Goal: Task Accomplishment & Management: Manage account settings

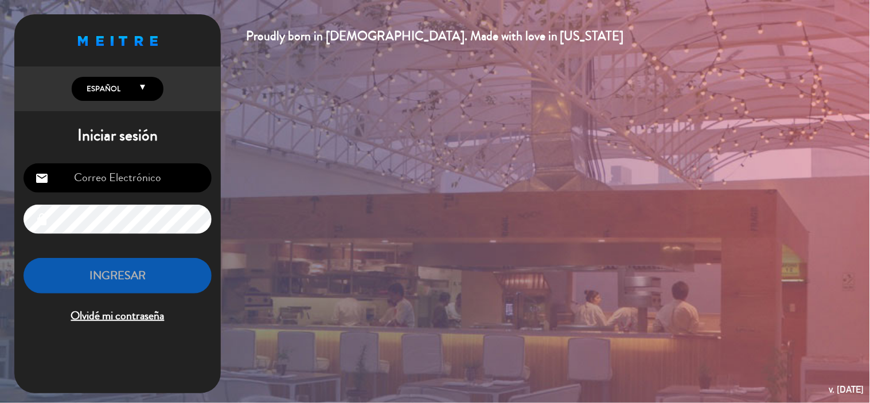
type input "[EMAIL_ADDRESS][DOMAIN_NAME]"
click at [123, 285] on button "INGRESAR" at bounding box center [118, 276] width 188 height 36
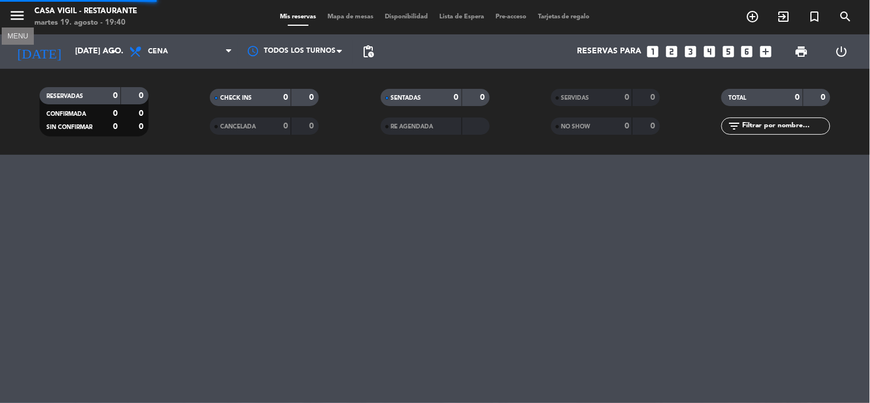
click at [10, 17] on icon "menu" at bounding box center [17, 15] width 17 height 17
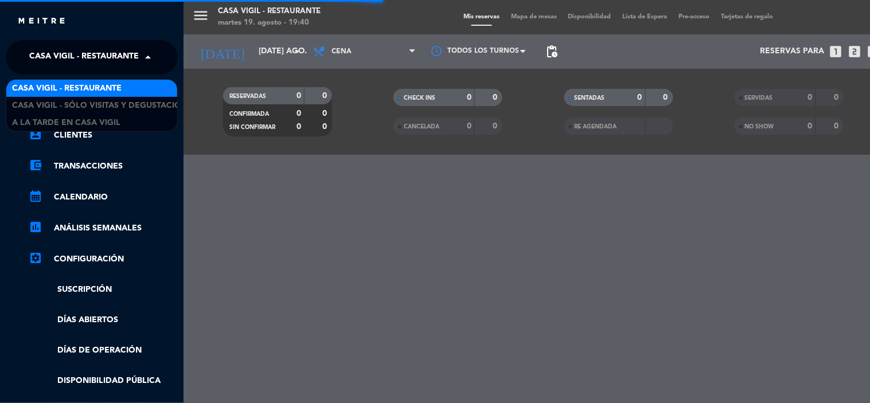
click at [119, 52] on span "Casa Vigil - Restaurante" at bounding box center [84, 57] width 110 height 24
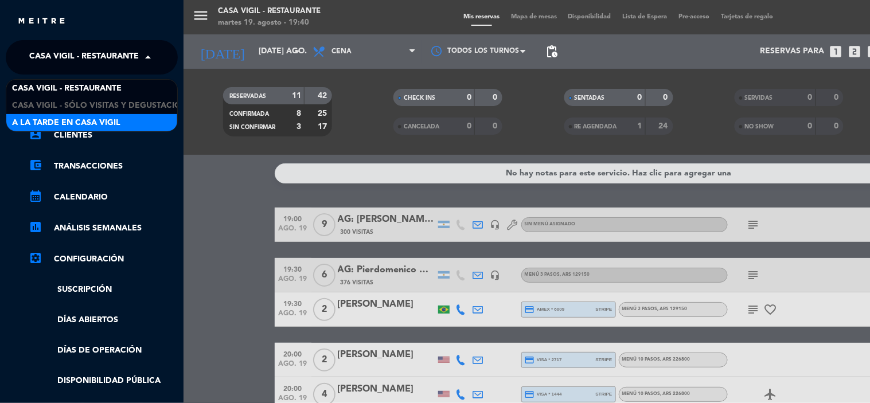
click at [104, 120] on span "A la tarde en Casa Vigil" at bounding box center [66, 122] width 108 height 13
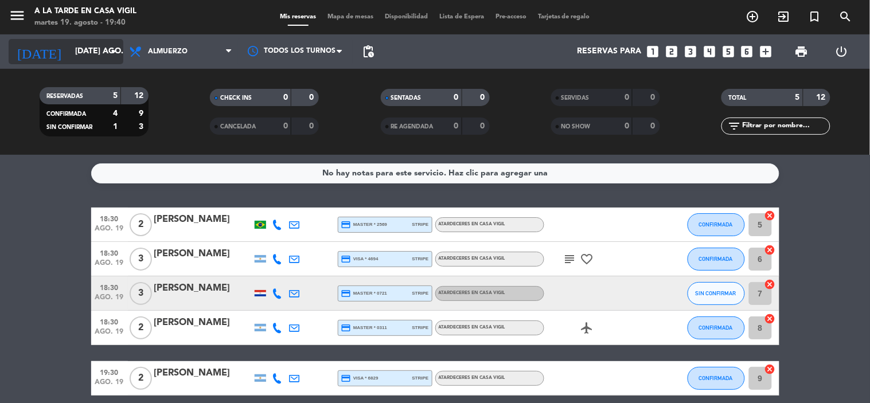
click at [96, 50] on input "[DATE] ago." at bounding box center [123, 51] width 109 height 21
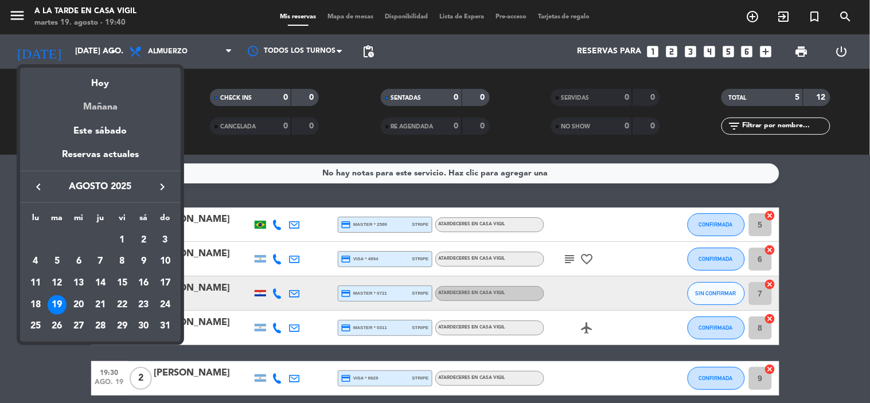
click at [99, 107] on div "Mañana" at bounding box center [100, 103] width 161 height 24
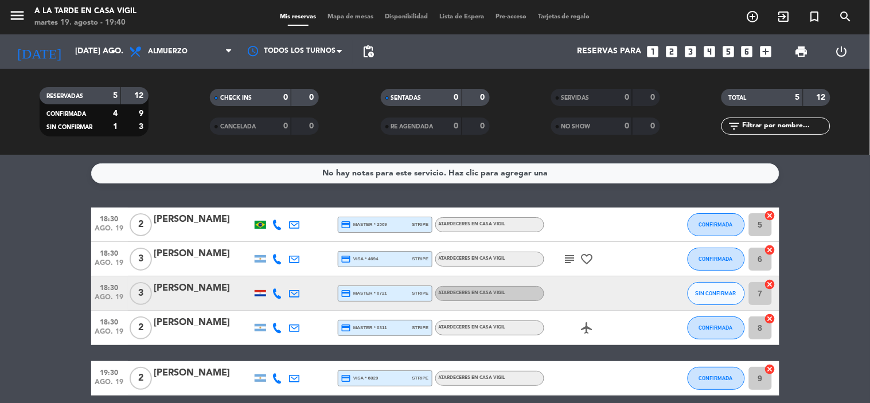
type input "mié. 20 ago."
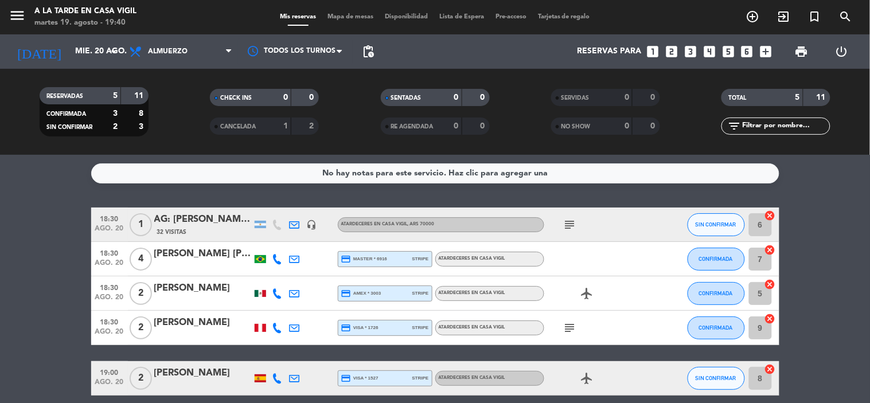
click at [196, 250] on div "[PERSON_NAME] [PERSON_NAME]" at bounding box center [203, 254] width 98 height 15
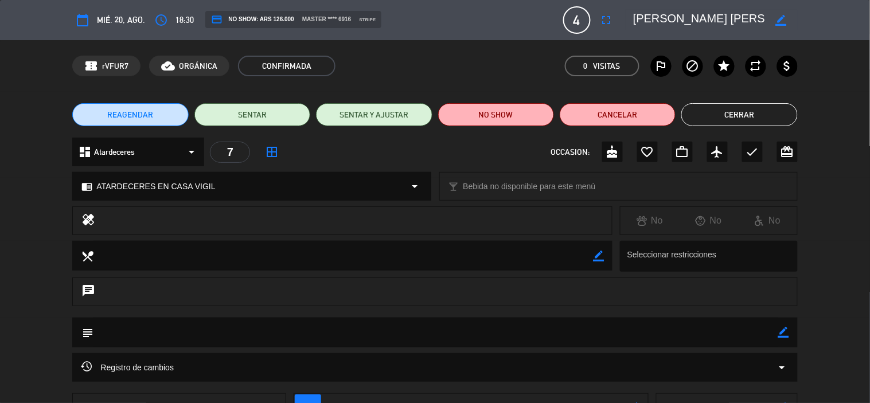
click at [145, 123] on button "REAGENDAR" at bounding box center [130, 114] width 116 height 23
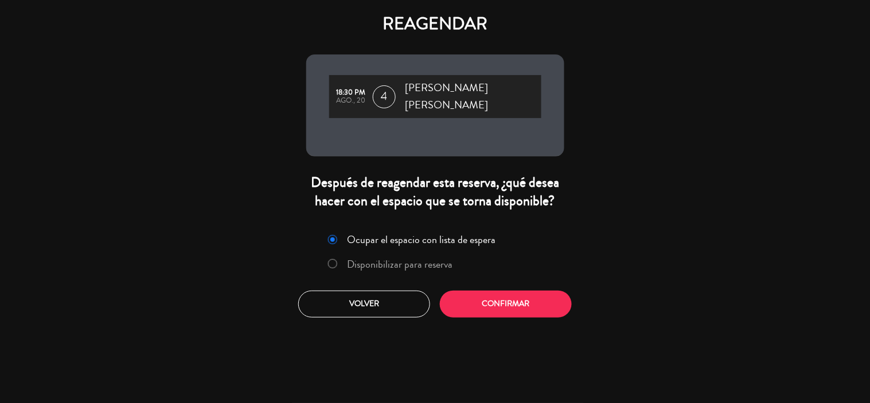
click at [383, 259] on label "Disponibilizar para reserva" at bounding box center [400, 264] width 106 height 10
click at [517, 294] on button "Confirmar" at bounding box center [506, 304] width 132 height 27
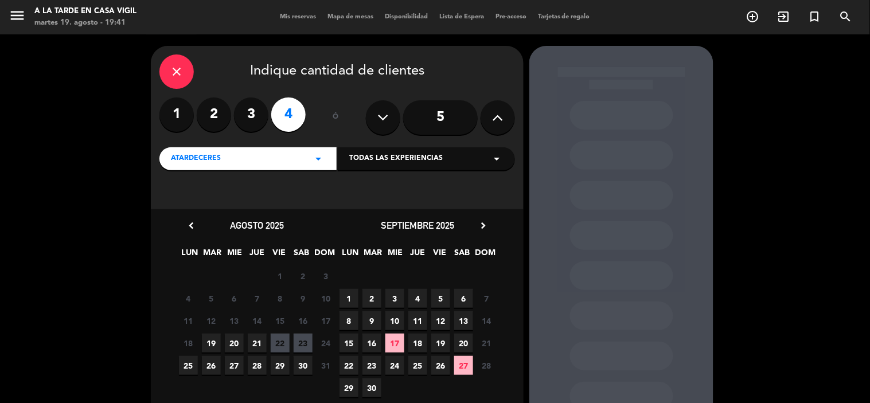
click at [254, 343] on span "21" at bounding box center [257, 343] width 19 height 19
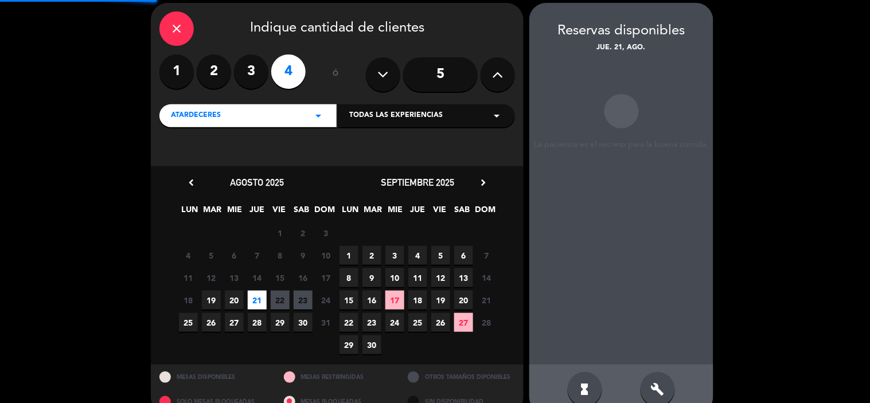
scroll to position [46, 0]
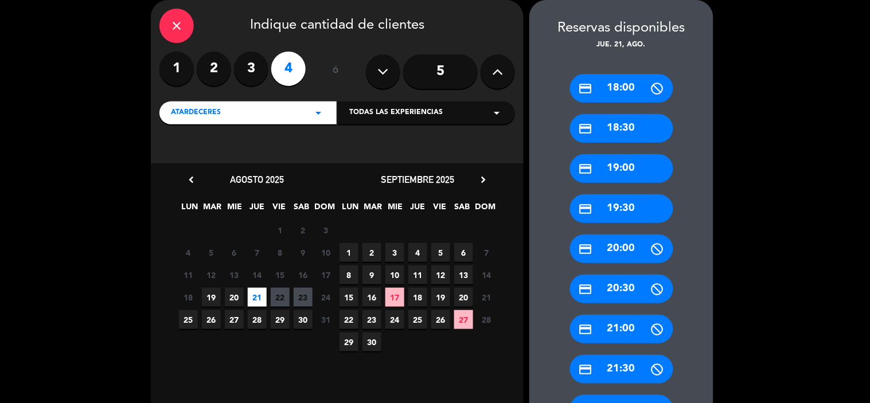
click at [605, 127] on div "credit_card 18:30" at bounding box center [621, 128] width 103 height 29
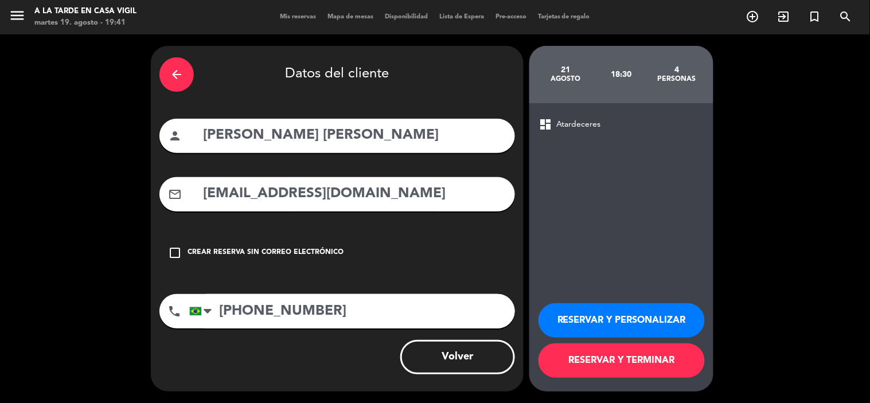
scroll to position [0, 0]
click at [602, 317] on button "RESERVAR Y PERSONALIZAR" at bounding box center [622, 320] width 166 height 34
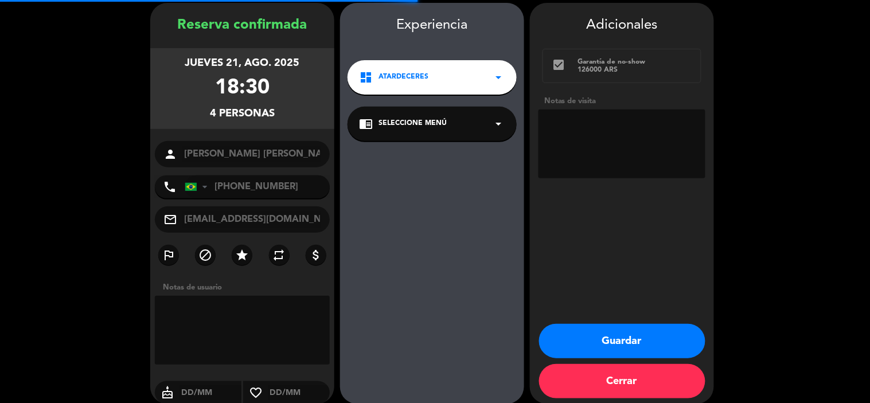
scroll to position [46, 0]
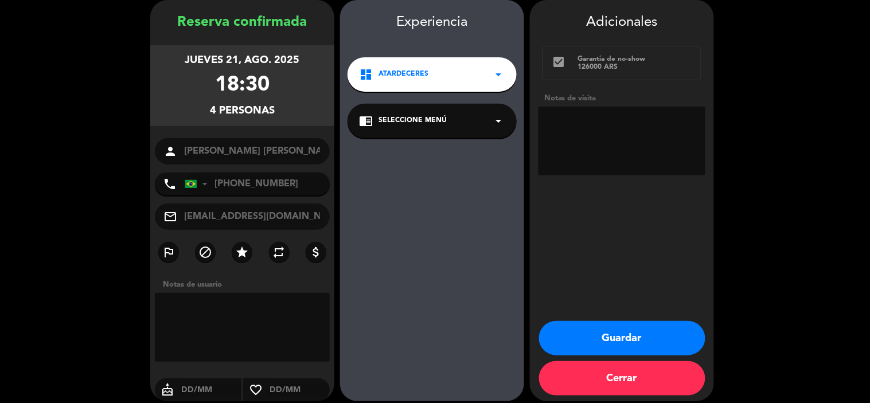
click at [622, 336] on button "Guardar" at bounding box center [622, 338] width 166 height 34
